Goal: Task Accomplishment & Management: Complete application form

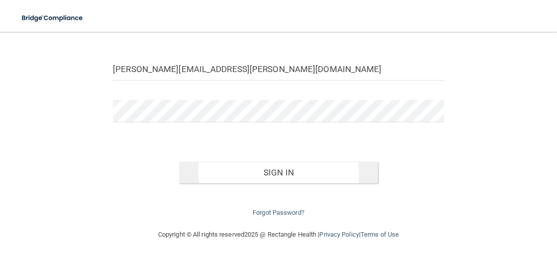
scroll to position [94, 0]
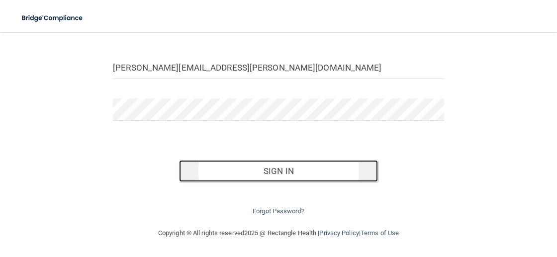
click at [292, 167] on button "Sign In" at bounding box center [278, 171] width 198 height 22
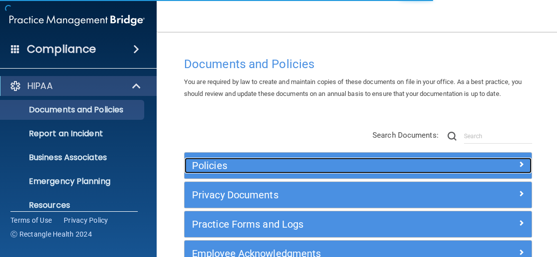
click at [218, 168] on h5 "Policies" at bounding box center [315, 165] width 246 height 11
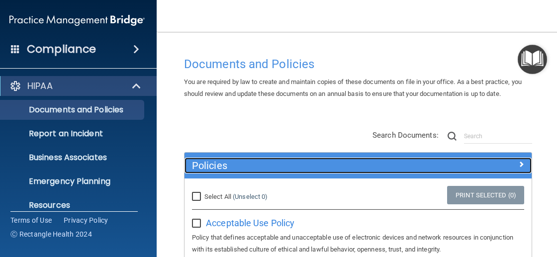
click at [222, 170] on h5 "Policies" at bounding box center [315, 165] width 246 height 11
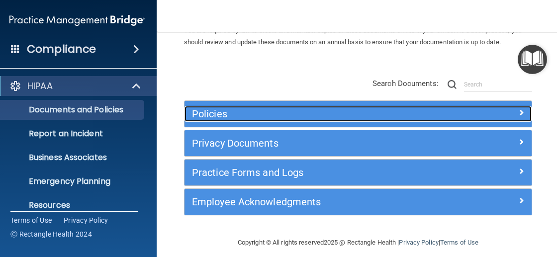
scroll to position [60, 0]
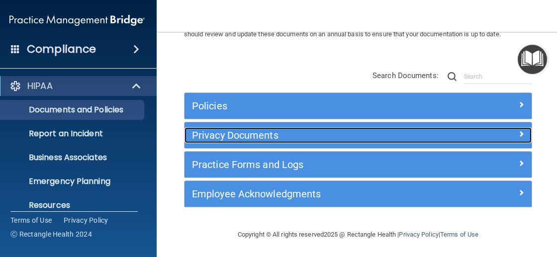
click at [229, 137] on h5 "Privacy Documents" at bounding box center [315, 135] width 246 height 11
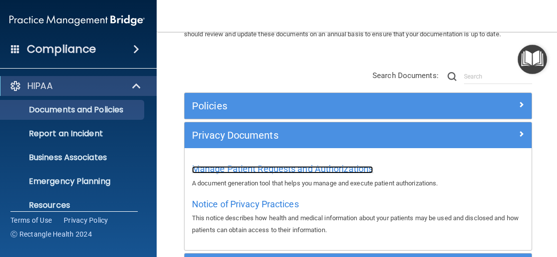
click at [265, 174] on span "Manage Patient Requests and Authorizations" at bounding box center [282, 169] width 181 height 10
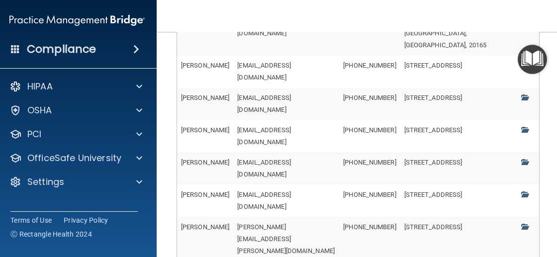
scroll to position [552, 0]
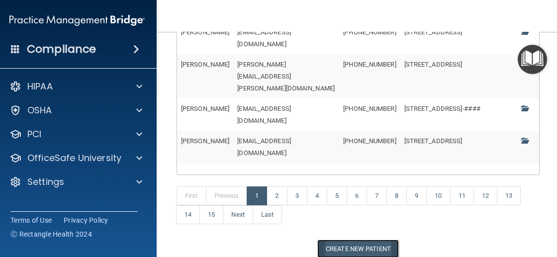
click at [368, 240] on button "Create New Patient" at bounding box center [358, 249] width 82 height 18
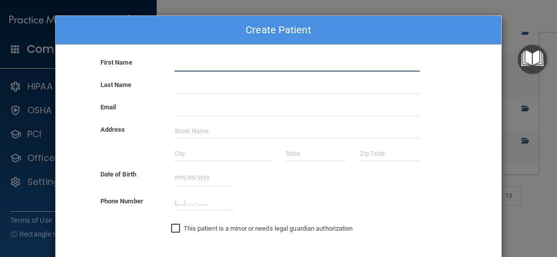
click at [228, 68] on input "text" at bounding box center [297, 64] width 245 height 15
type input "POUYA"
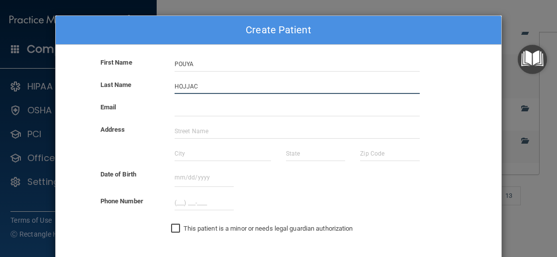
type input "HOJJAC"
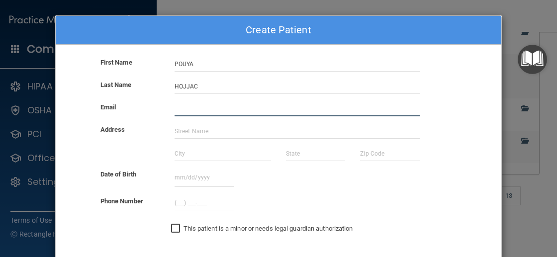
click at [217, 107] on input "email" at bounding box center [297, 108] width 245 height 15
type input "[EMAIL_ADDRESS][DOMAIN_NAME]"
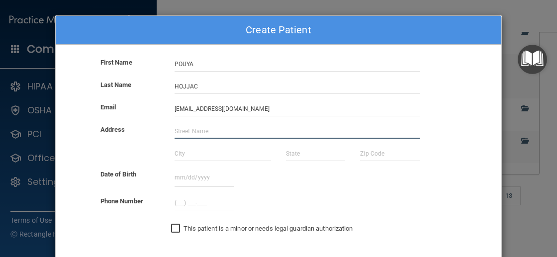
click at [229, 126] on input "text" at bounding box center [297, 131] width 245 height 15
type input "19 BROOKMEADE CT"
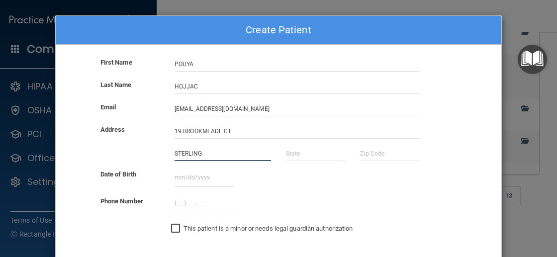
type input "STERLING"
type input "VA"
type input "20165"
click at [182, 179] on input "text" at bounding box center [204, 178] width 59 height 18
drag, startPoint x: 209, startPoint y: 177, endPoint x: 155, endPoint y: 178, distance: 54.2
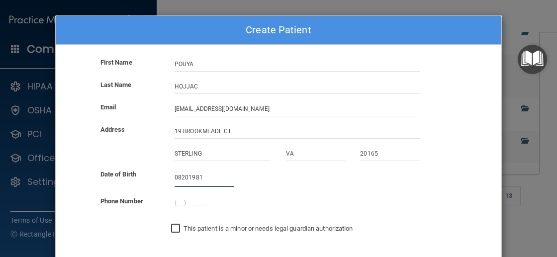
click at [175, 178] on input "08201981" at bounding box center [204, 178] width 59 height 18
type input "[DATE]"
click at [179, 200] on input "(___) ___-____" at bounding box center [204, 202] width 59 height 15
type input "[PHONE_NUMBER]"
click at [303, 163] on div "STERLING VA 20165" at bounding box center [278, 157] width 461 height 22
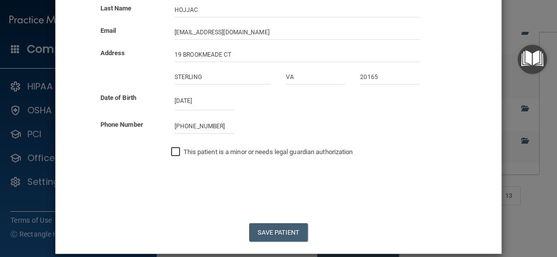
scroll to position [88, 0]
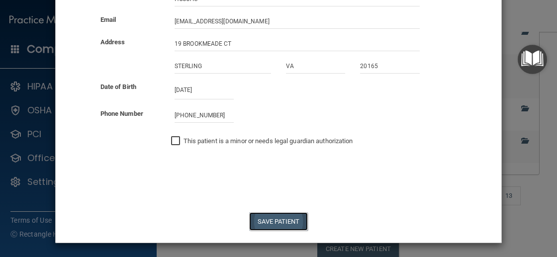
click at [300, 219] on button "Save Patient" at bounding box center [278, 221] width 58 height 18
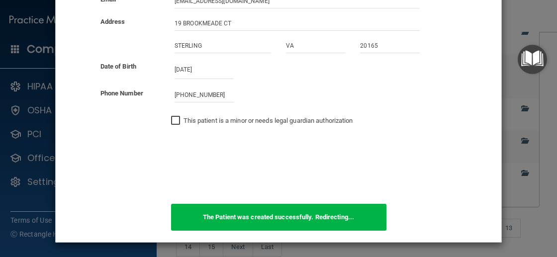
scroll to position [0, 0]
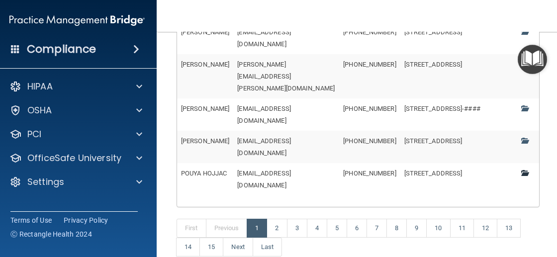
click at [528, 170] on span at bounding box center [524, 173] width 6 height 6
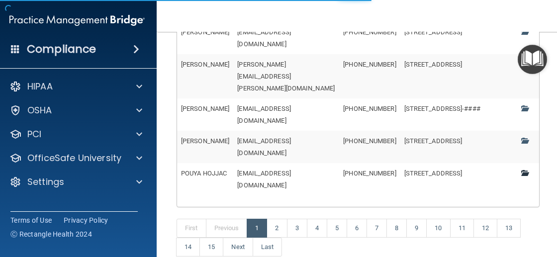
click at [523, 170] on span at bounding box center [524, 173] width 6 height 6
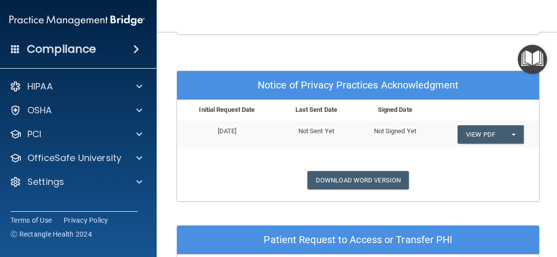
scroll to position [313, 0]
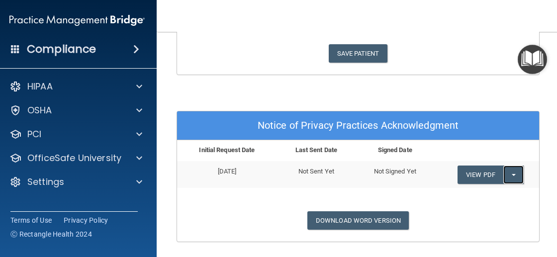
click at [517, 171] on button "Split button!" at bounding box center [513, 175] width 20 height 18
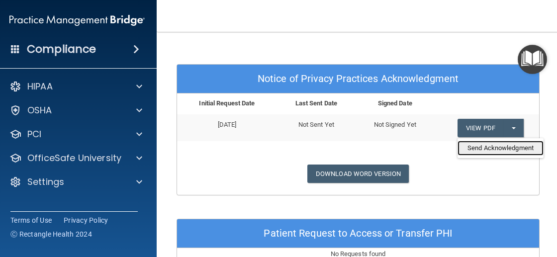
click at [472, 147] on link "Send Acknowledgment" at bounding box center [501, 148] width 86 height 15
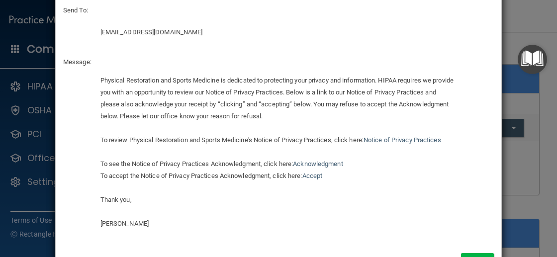
scroll to position [93, 0]
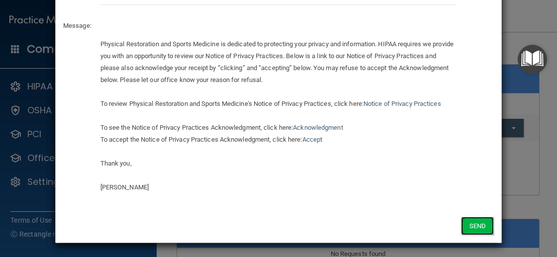
click at [467, 228] on button "Send" at bounding box center [477, 226] width 33 height 18
